Goal: Task Accomplishment & Management: Manage account settings

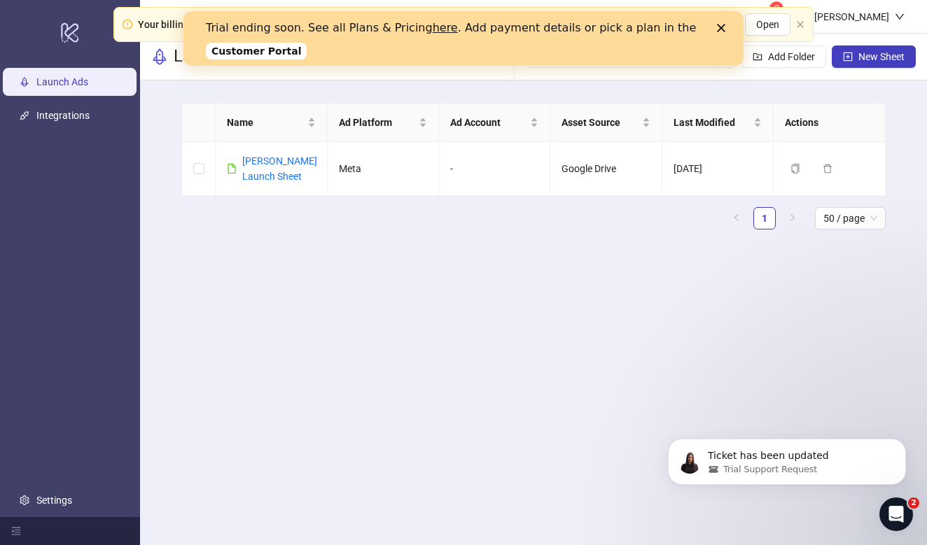
click at [720, 24] on icon "Close" at bounding box center [721, 28] width 8 height 8
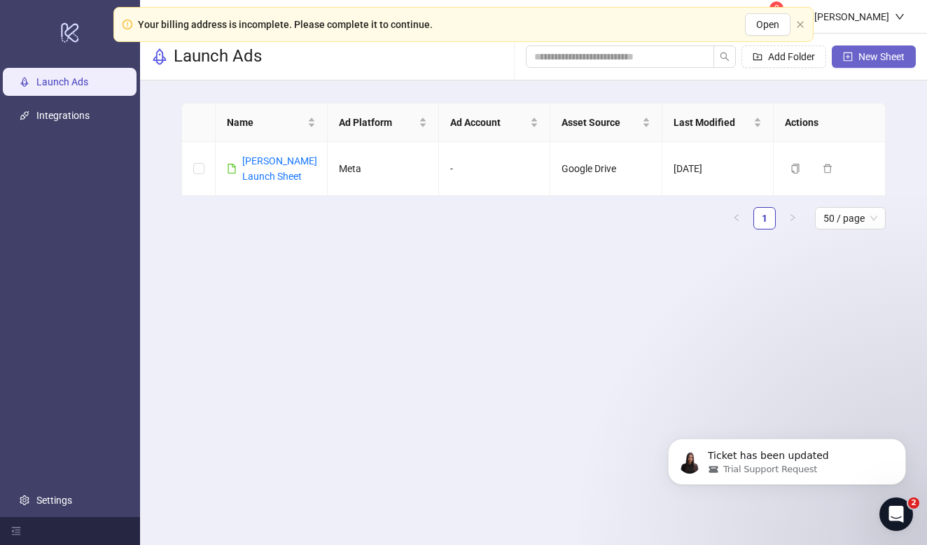
click at [843, 56] on icon "plus-square" at bounding box center [848, 57] width 10 height 10
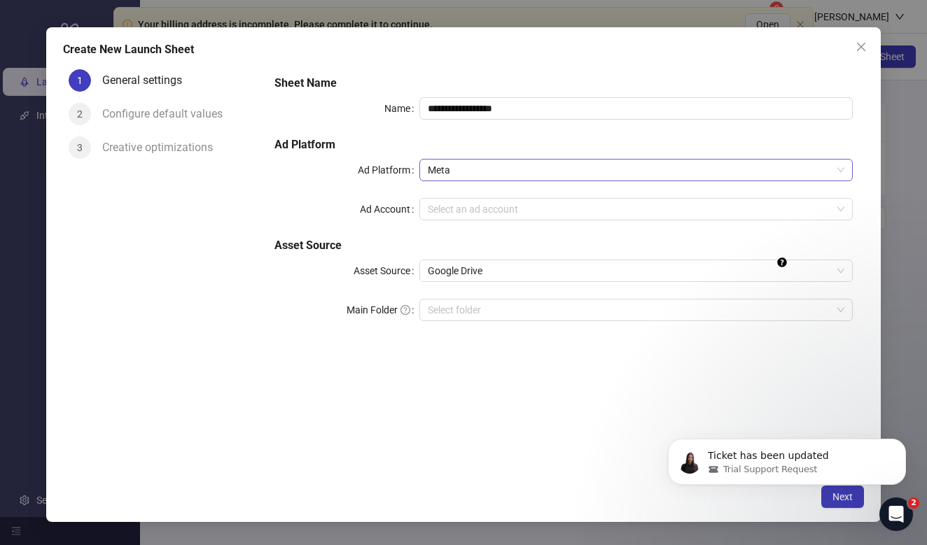
click at [473, 167] on span "Meta" at bounding box center [636, 170] width 416 height 21
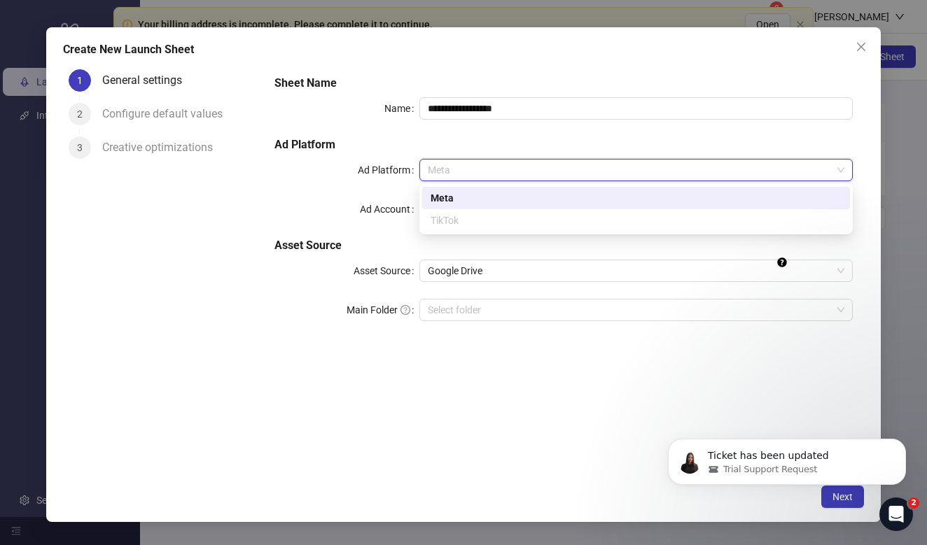
click at [450, 215] on div "TikTok" at bounding box center [635, 220] width 411 height 15
click at [454, 221] on div "TikTok" at bounding box center [635, 220] width 411 height 15
click at [498, 398] on div "**********" at bounding box center [563, 271] width 601 height 414
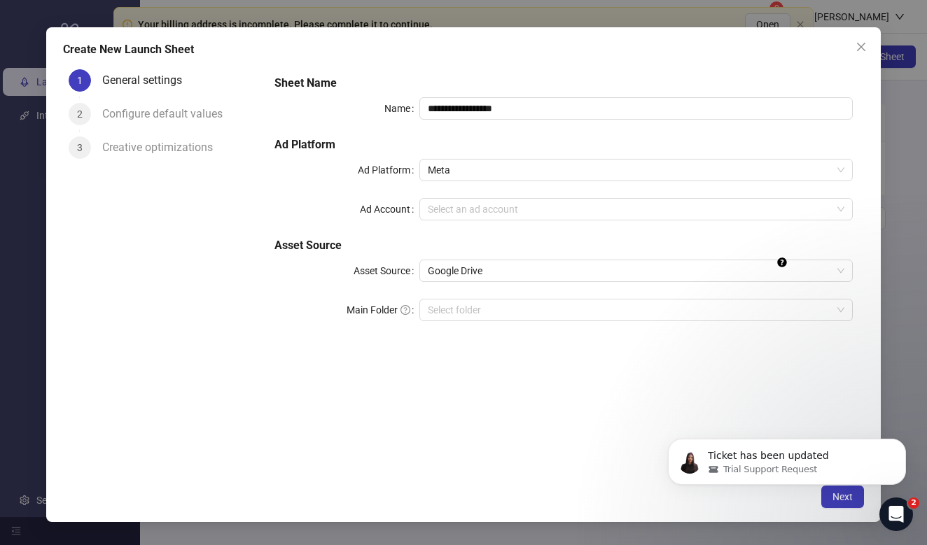
click at [498, 183] on div "**********" at bounding box center [563, 206] width 589 height 274
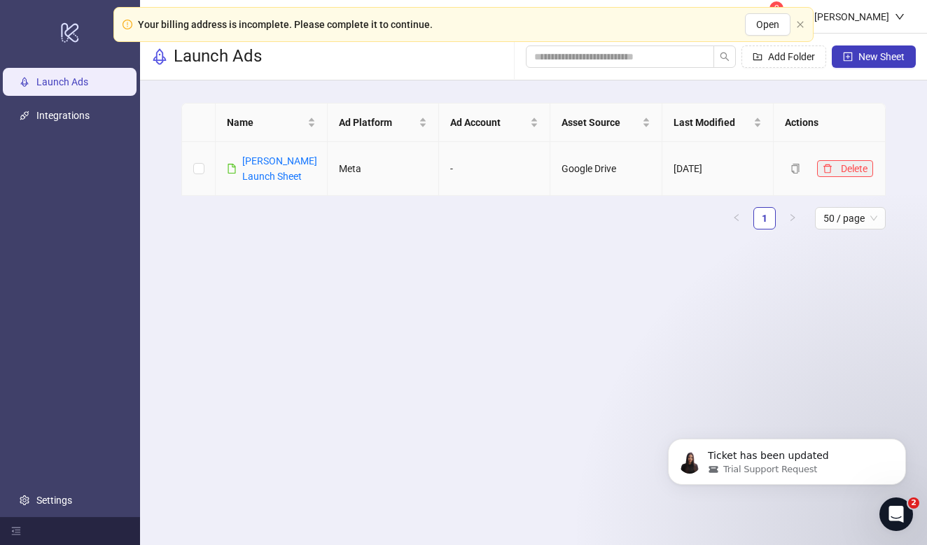
click at [832, 167] on icon "delete" at bounding box center [827, 169] width 10 height 10
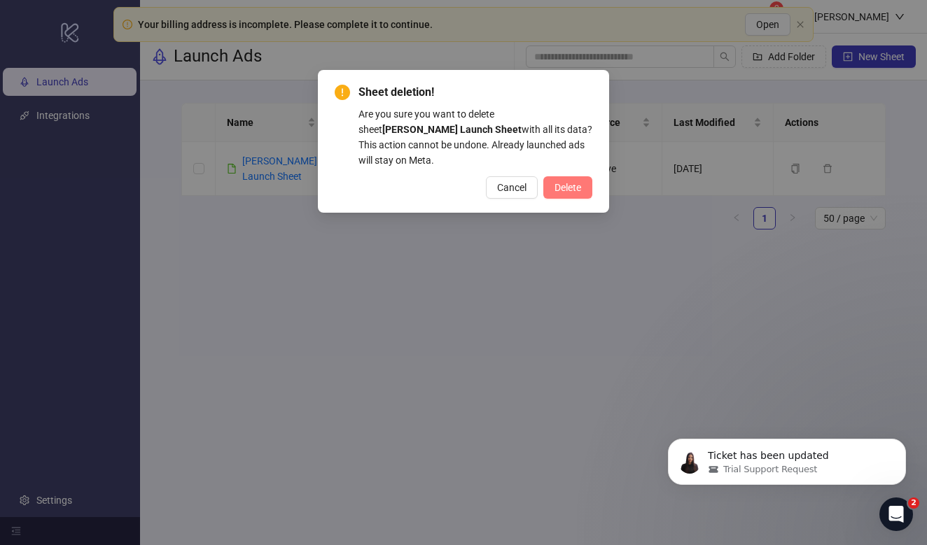
click at [566, 176] on button "Delete" at bounding box center [567, 187] width 49 height 22
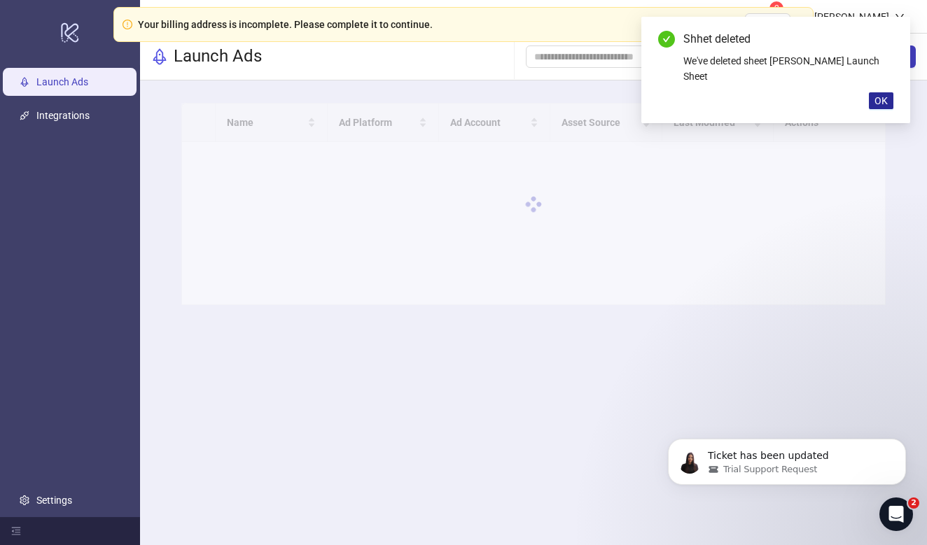
click at [876, 95] on span "OK" at bounding box center [880, 100] width 13 height 11
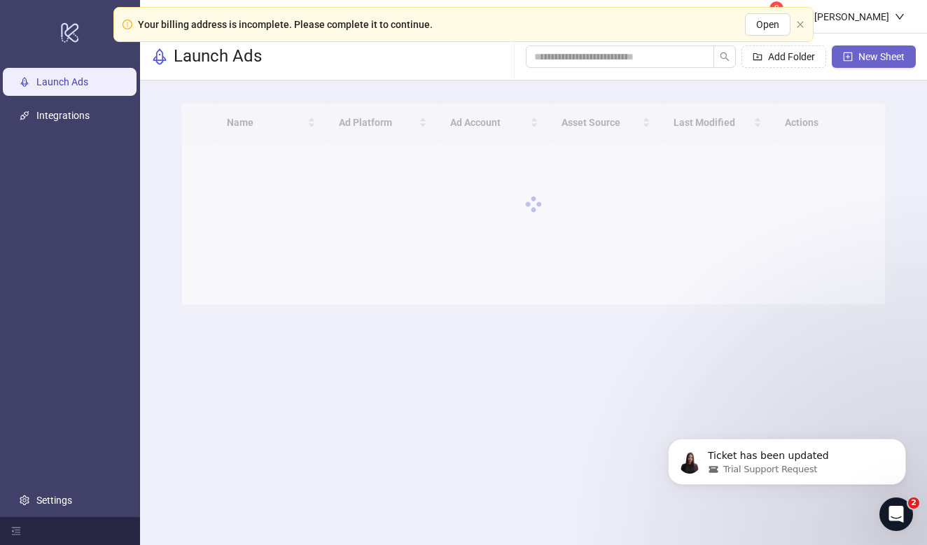
click at [882, 58] on span "New Sheet" at bounding box center [881, 56] width 46 height 11
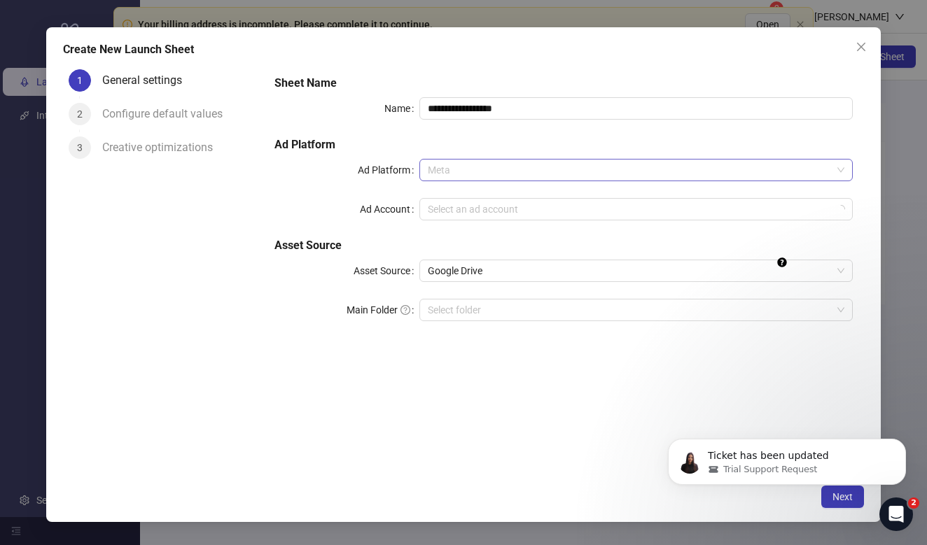
click at [601, 170] on span "Meta" at bounding box center [636, 170] width 416 height 21
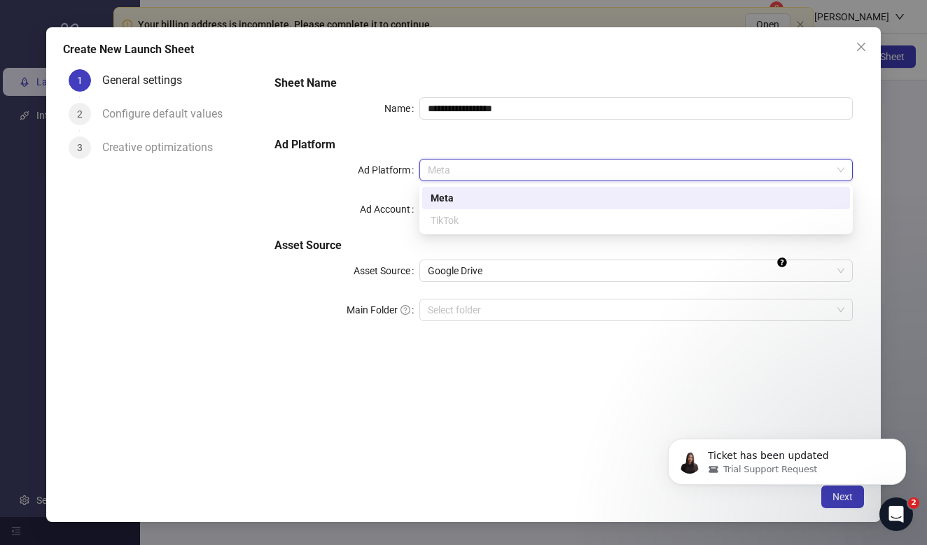
click at [545, 211] on div "TikTok" at bounding box center [636, 220] width 428 height 22
click at [536, 260] on div "Google Drive" at bounding box center [635, 271] width 433 height 22
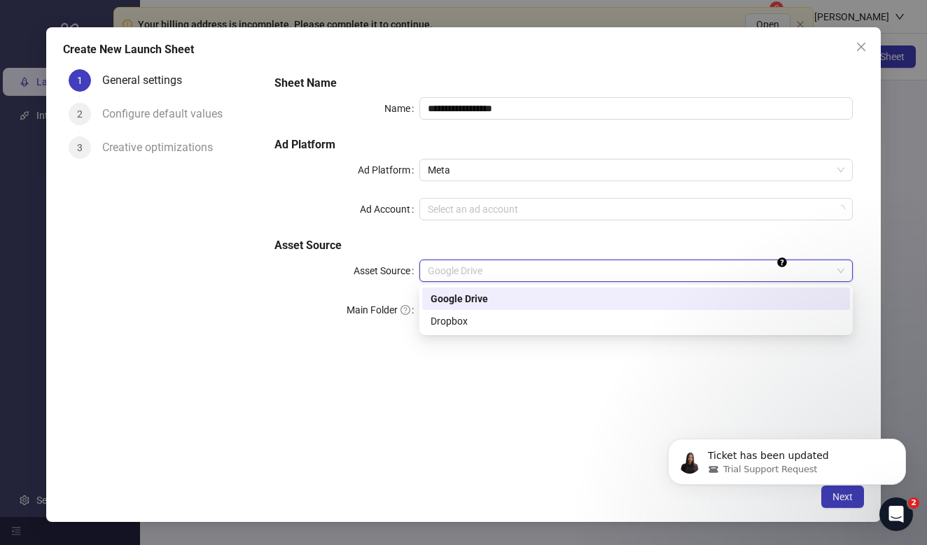
click at [512, 300] on div "Google Drive" at bounding box center [635, 298] width 411 height 15
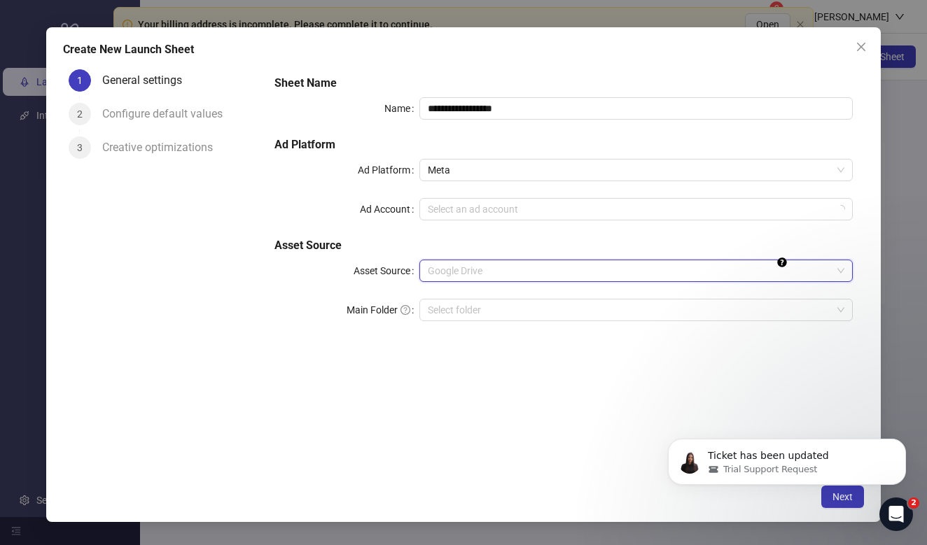
click at [514, 274] on span "Google Drive" at bounding box center [636, 270] width 416 height 21
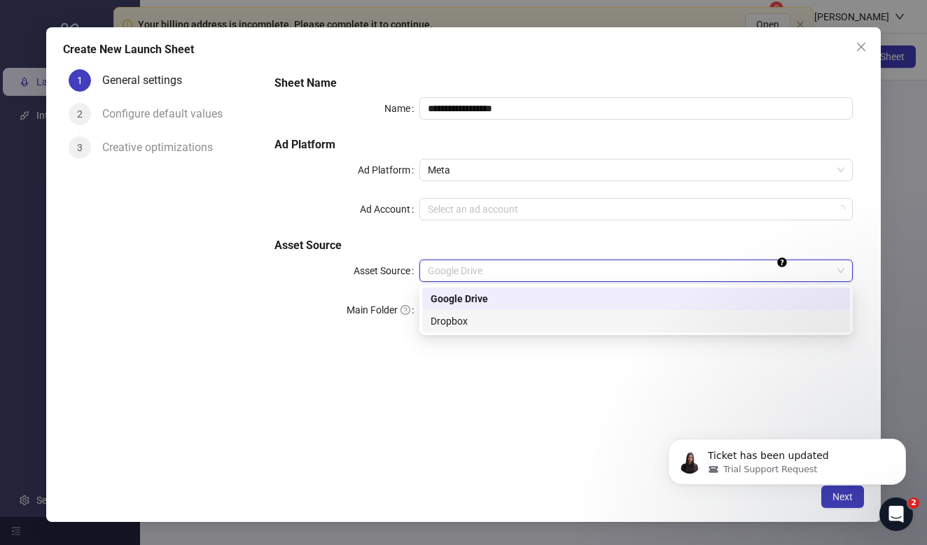
click at [506, 318] on div "Dropbox" at bounding box center [635, 321] width 411 height 15
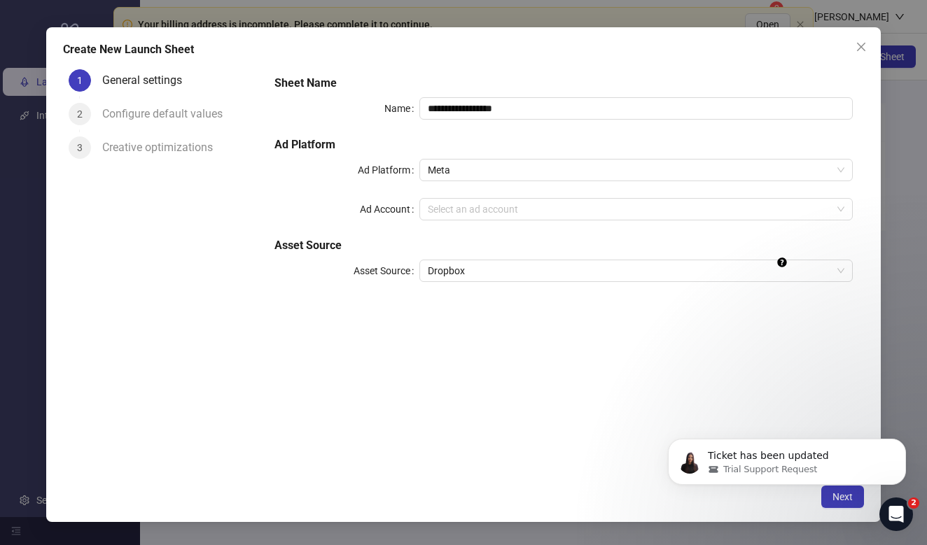
click at [510, 153] on h5 "Ad Platform" at bounding box center [563, 144] width 578 height 17
click at [510, 162] on span "Meta" at bounding box center [636, 170] width 416 height 21
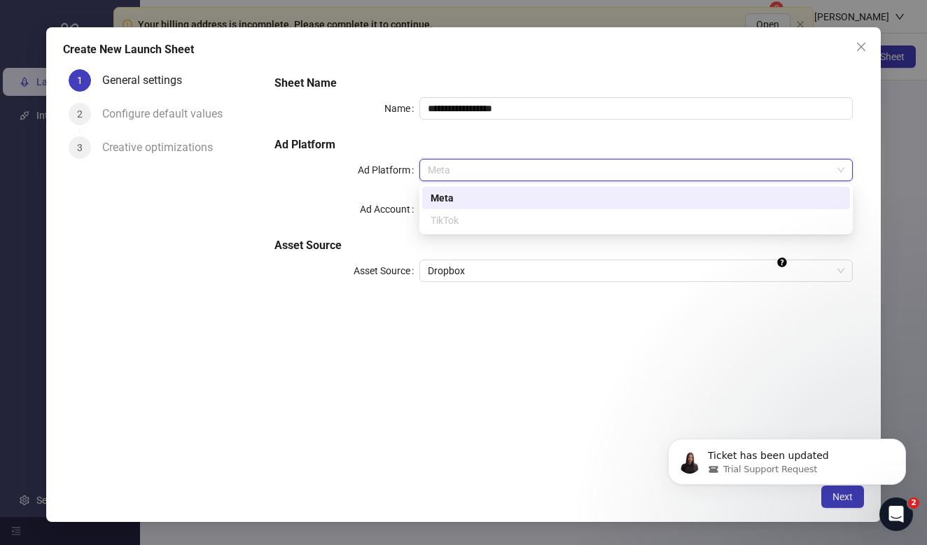
click at [489, 210] on div "TikTok" at bounding box center [636, 220] width 428 height 22
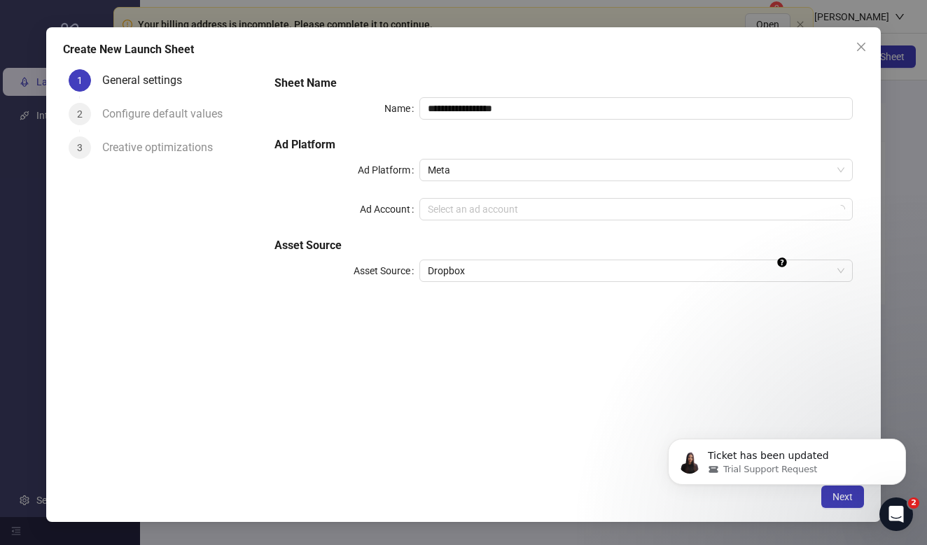
click at [489, 141] on h5 "Ad Platform" at bounding box center [563, 144] width 578 height 17
click at [904, 445] on icon "Dismiss notification" at bounding box center [902, 443] width 8 height 8
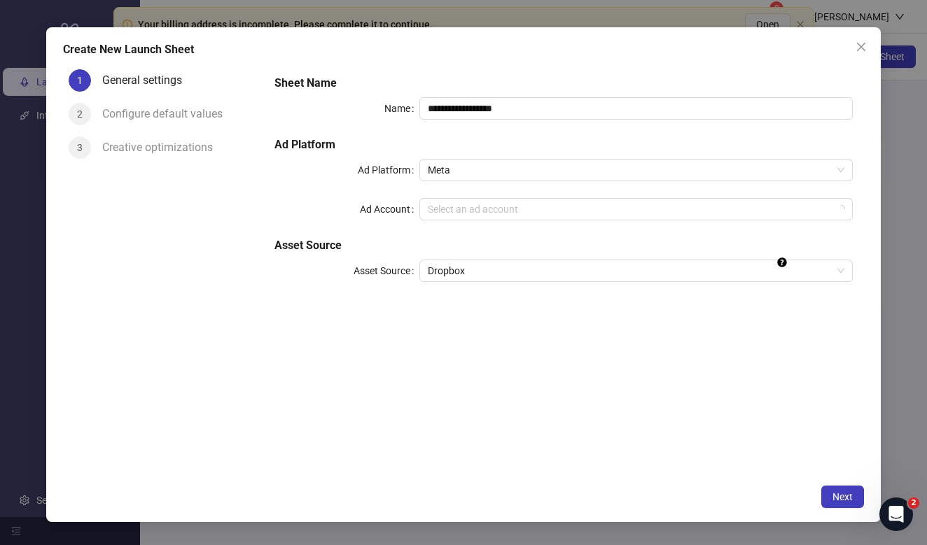
click at [631, 152] on h5 "Ad Platform" at bounding box center [563, 144] width 578 height 17
click at [620, 162] on span "Meta" at bounding box center [636, 170] width 416 height 21
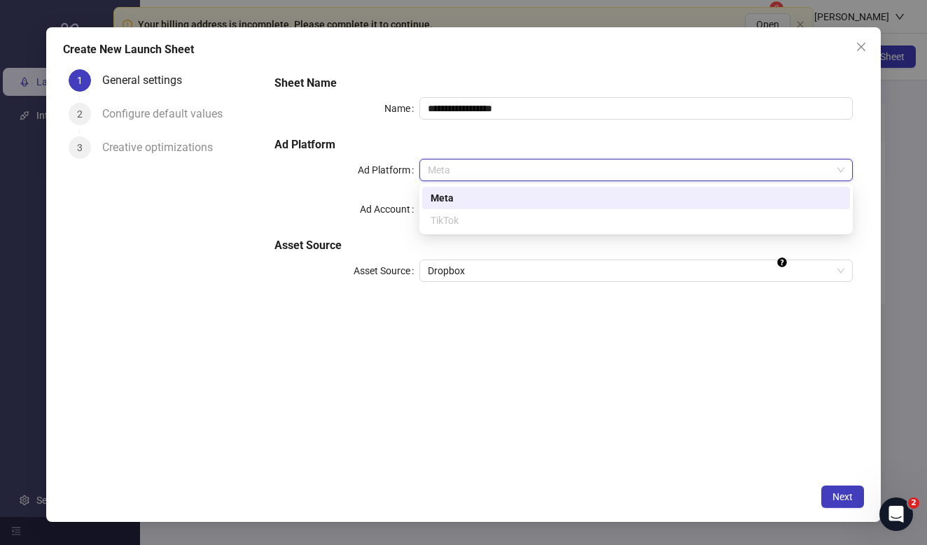
click at [551, 220] on div "TikTok" at bounding box center [635, 220] width 411 height 15
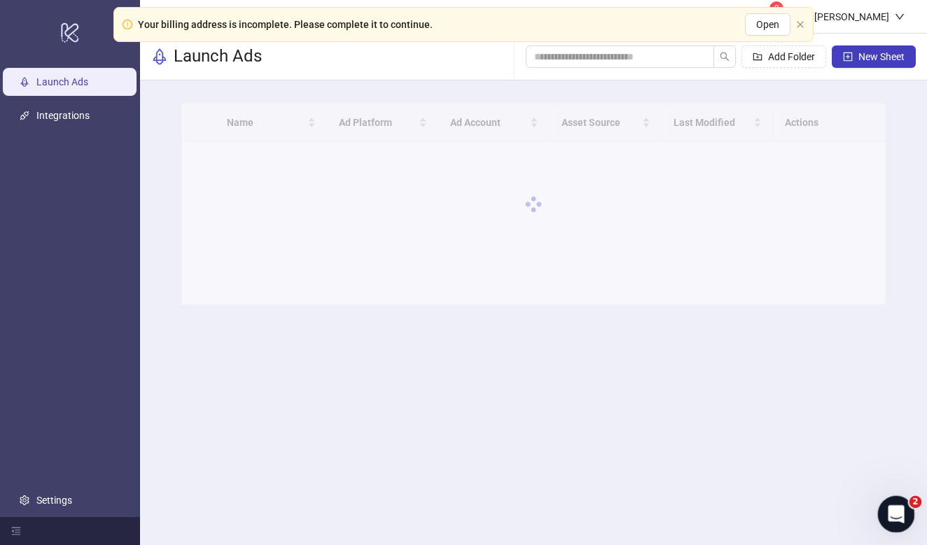
click at [901, 514] on icon "Open Intercom Messenger" at bounding box center [894, 512] width 23 height 23
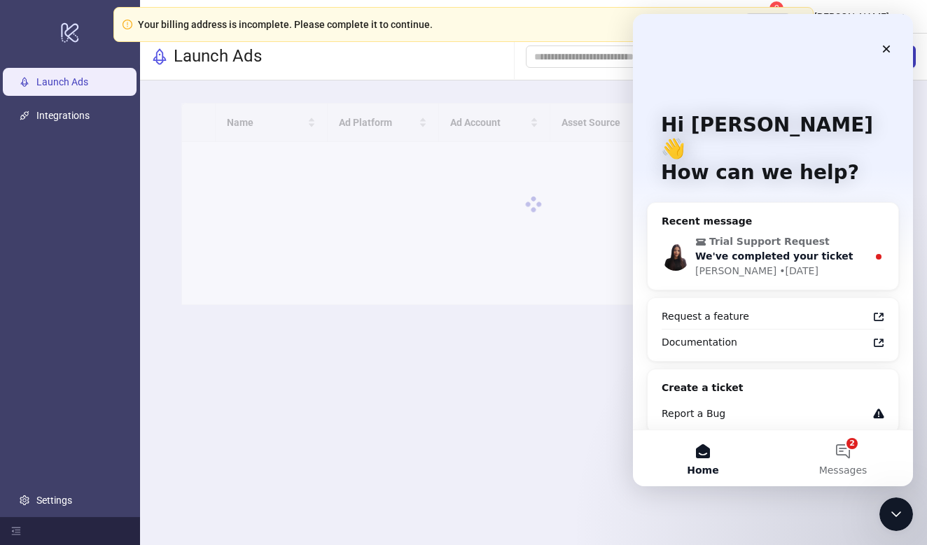
click at [822, 264] on div "[PERSON_NAME] • [DATE]" at bounding box center [781, 271] width 172 height 15
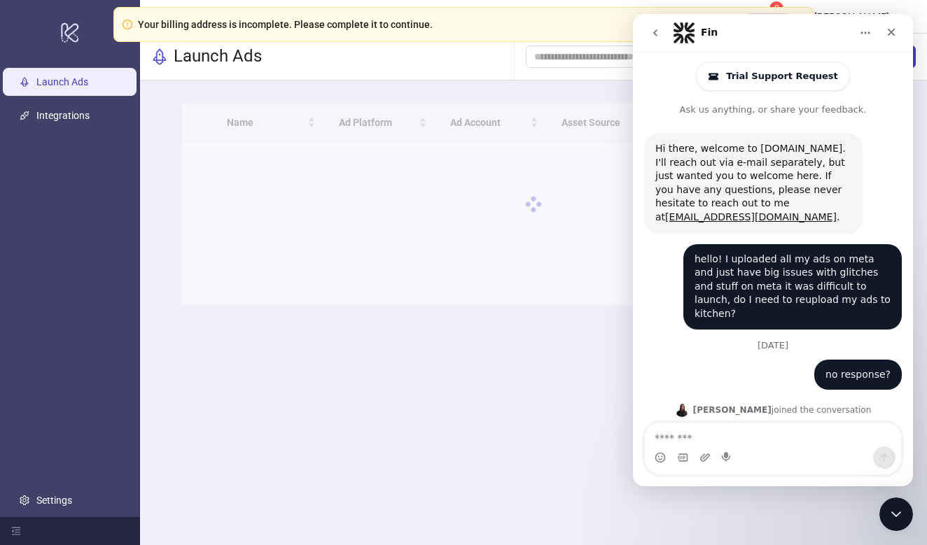
scroll to position [2, 0]
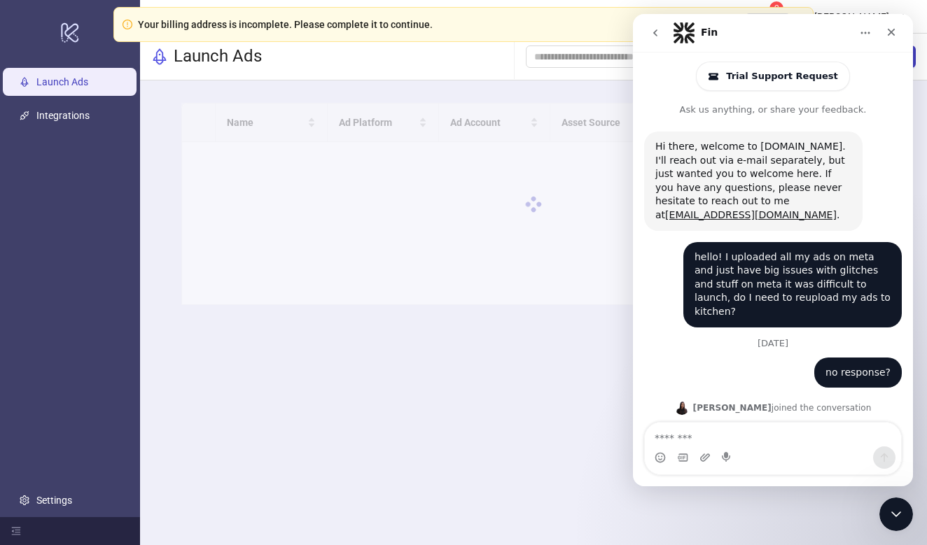
click at [576, 190] on div at bounding box center [533, 204] width 704 height 202
click at [892, 26] on div "Close" at bounding box center [890, 32] width 25 height 25
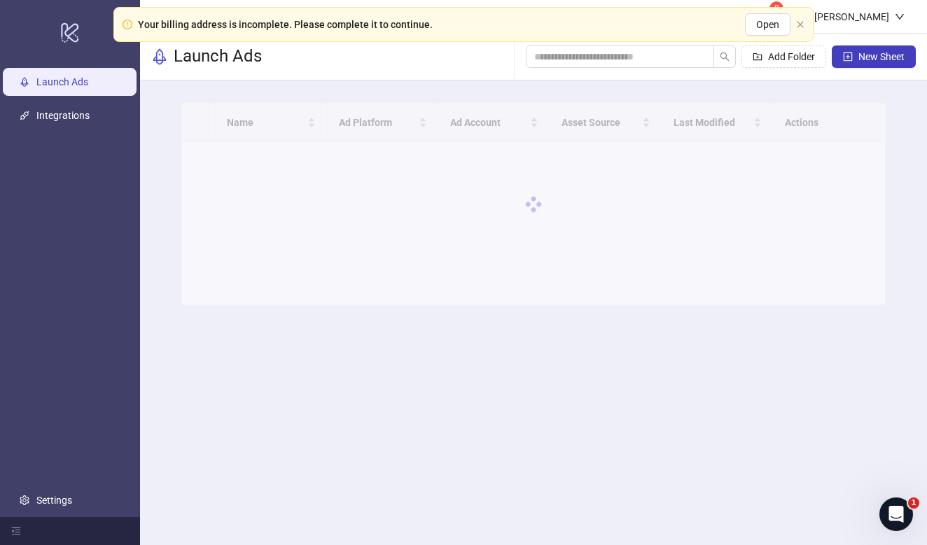
scroll to position [0, 0]
click at [842, 62] on button "New Sheet" at bounding box center [874, 56] width 84 height 22
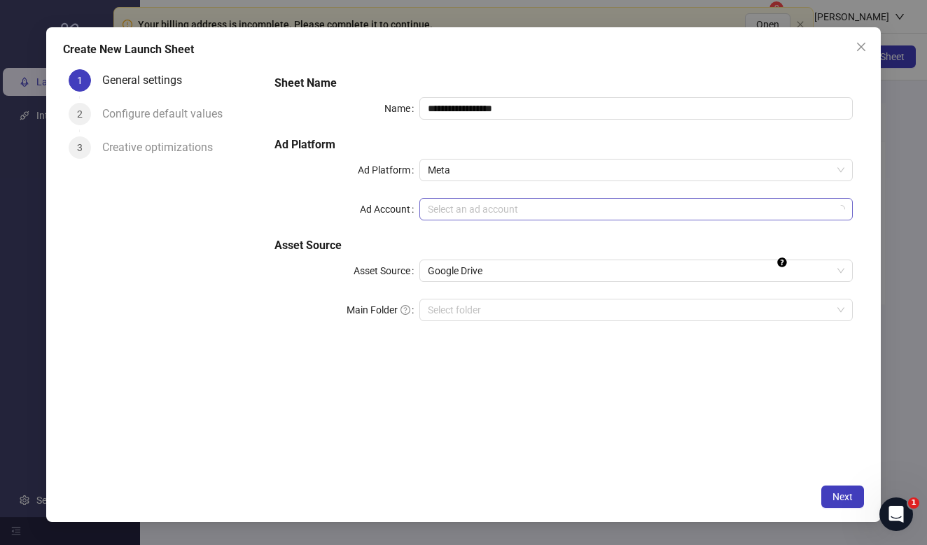
click at [503, 209] on input "Ad Account" at bounding box center [630, 209] width 404 height 21
click at [476, 173] on span "Meta" at bounding box center [636, 170] width 416 height 21
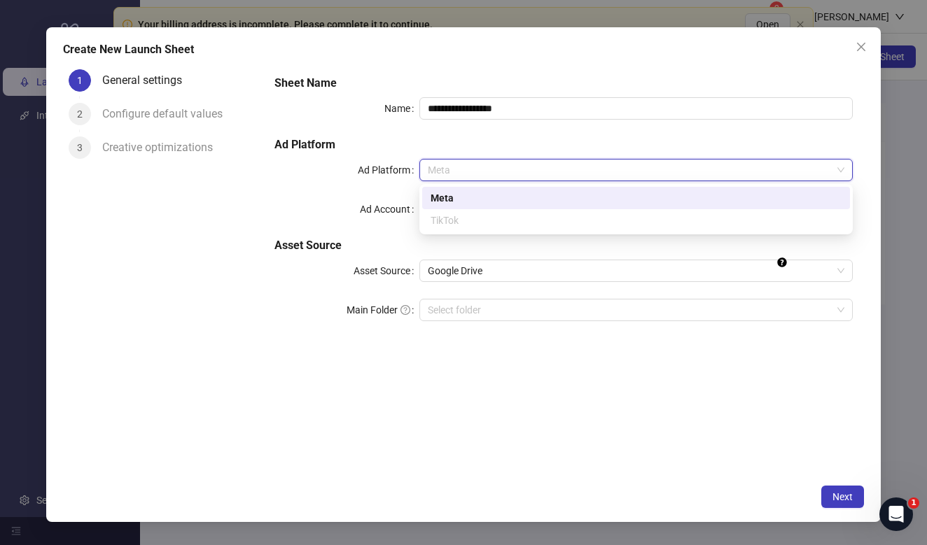
click at [472, 221] on div "TikTok" at bounding box center [635, 220] width 411 height 15
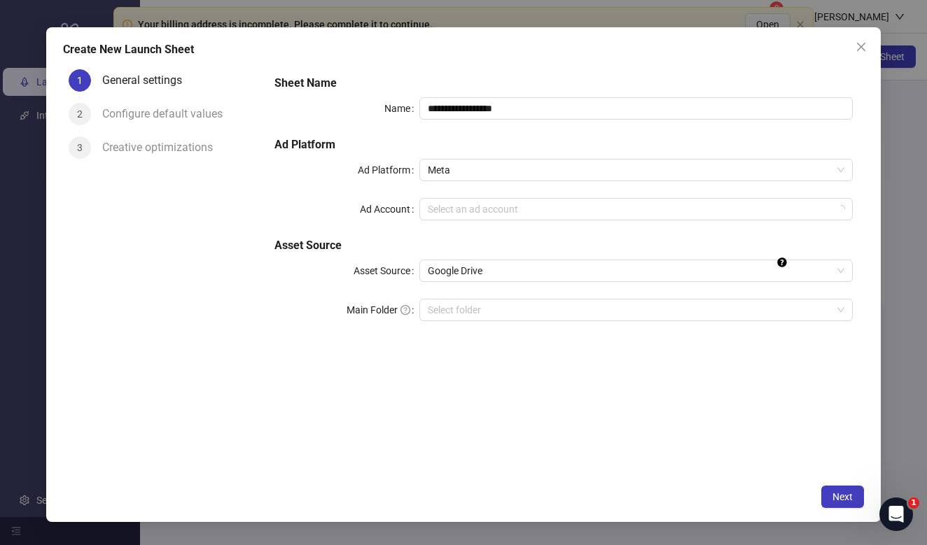
click at [481, 134] on div "**********" at bounding box center [563, 206] width 589 height 274
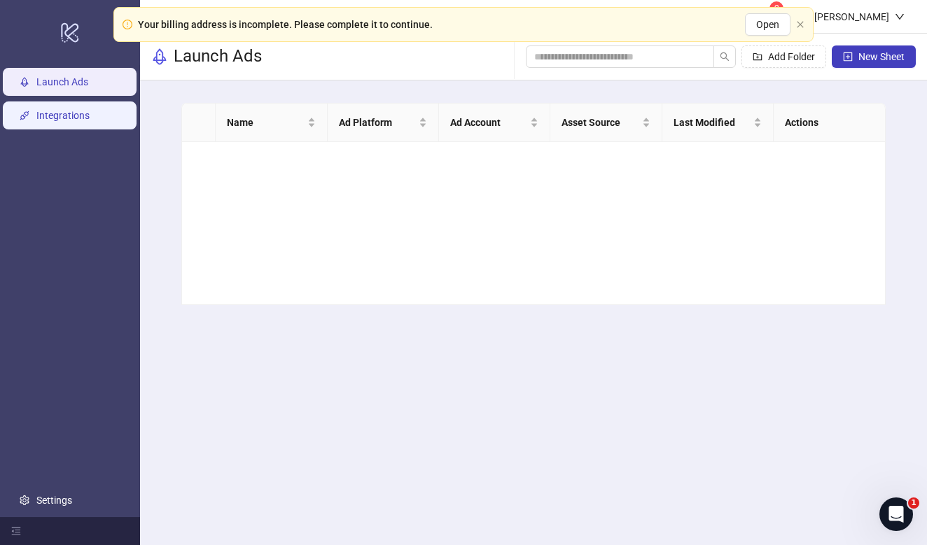
click at [80, 121] on link "Integrations" at bounding box center [62, 115] width 53 height 11
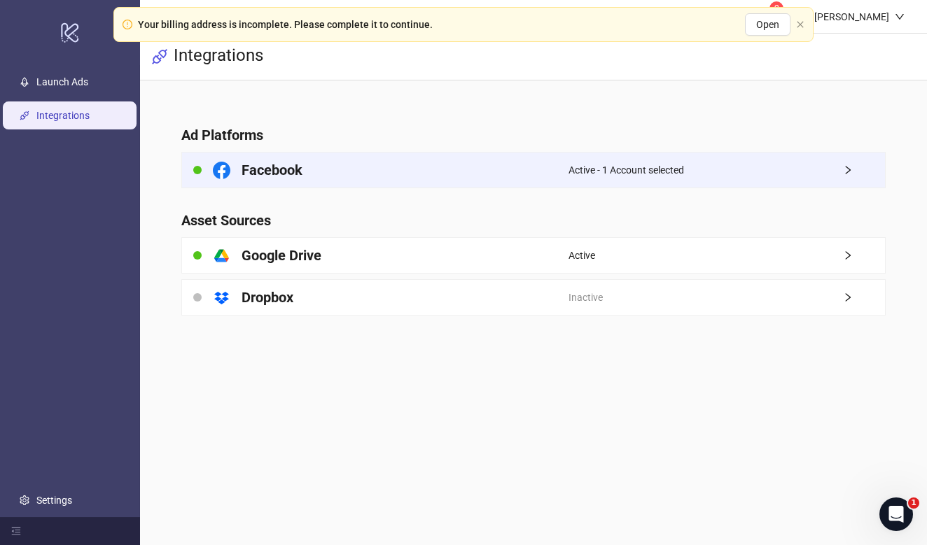
click at [313, 157] on div "Facebook" at bounding box center [375, 170] width 386 height 35
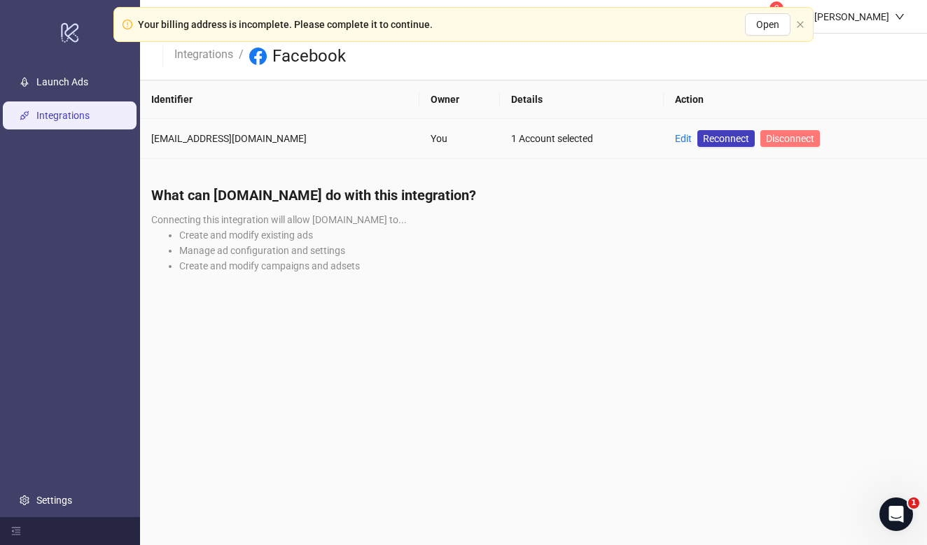
click at [766, 139] on span "Disconnect" at bounding box center [790, 138] width 48 height 11
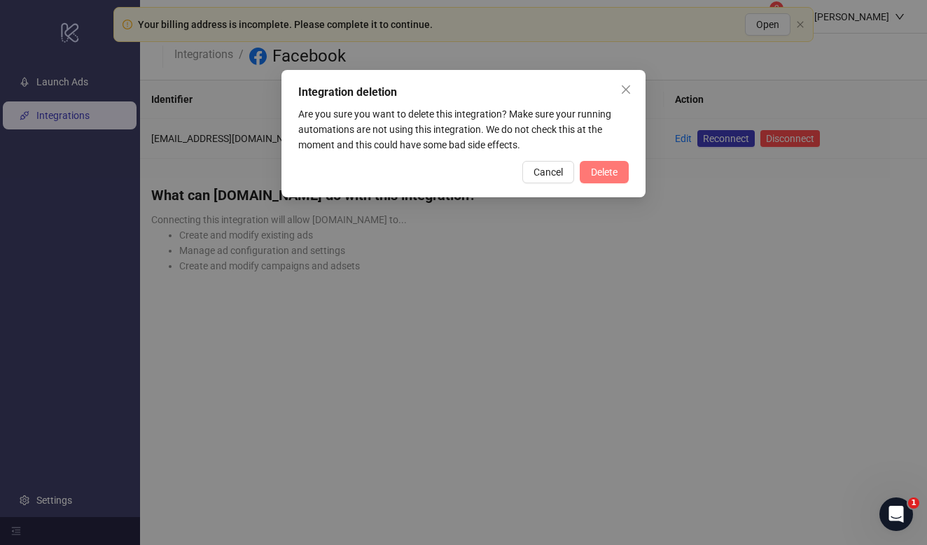
click at [596, 172] on span "Delete" at bounding box center [604, 172] width 27 height 11
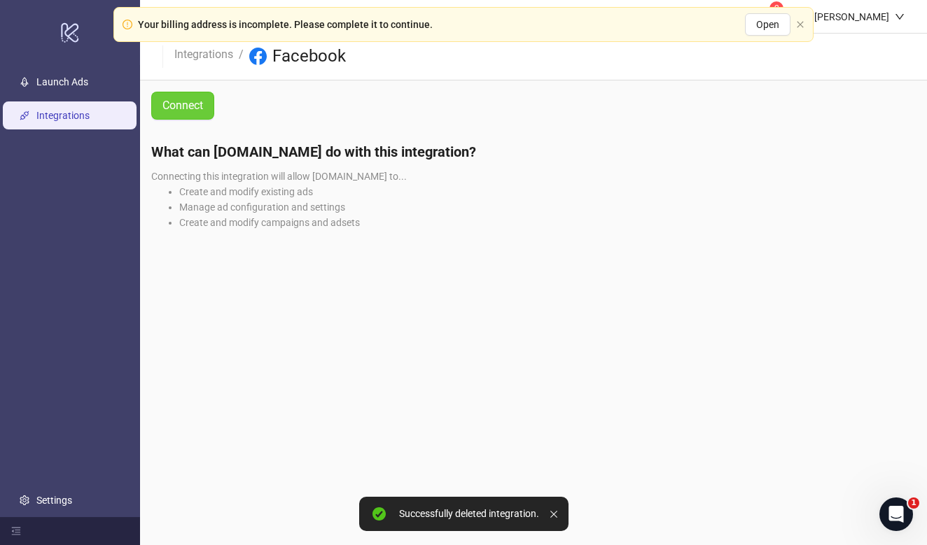
click at [198, 103] on span "Connect" at bounding box center [182, 105] width 41 height 17
click at [88, 121] on link "Integrations" at bounding box center [62, 115] width 53 height 11
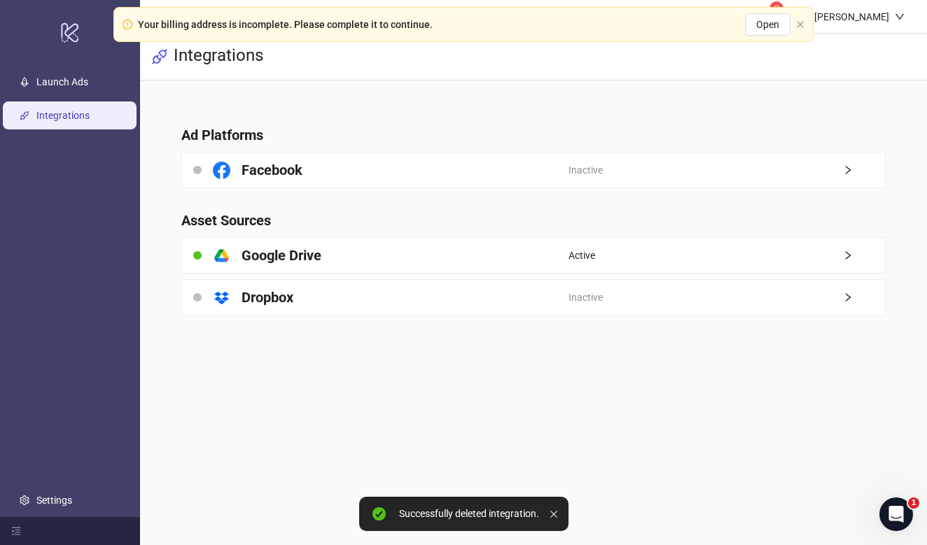
click at [83, 121] on link "Integrations" at bounding box center [62, 115] width 53 height 11
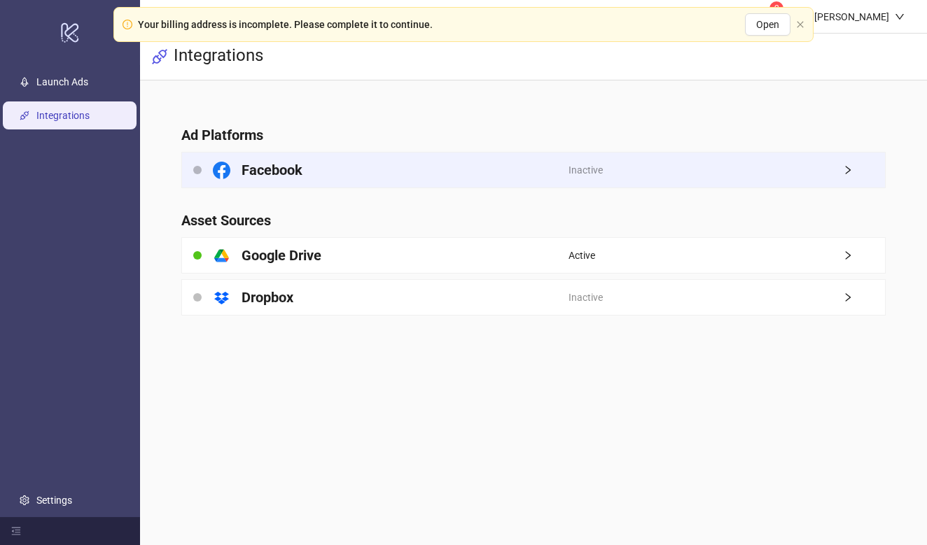
click at [371, 160] on div "Facebook" at bounding box center [375, 170] width 386 height 35
